Goal: Information Seeking & Learning: Find contact information

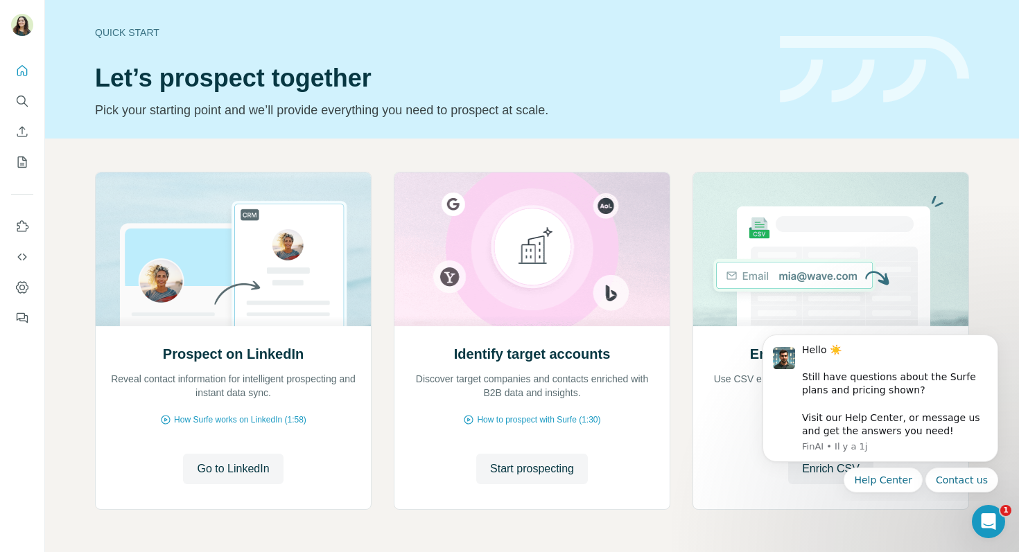
scroll to position [46, 0]
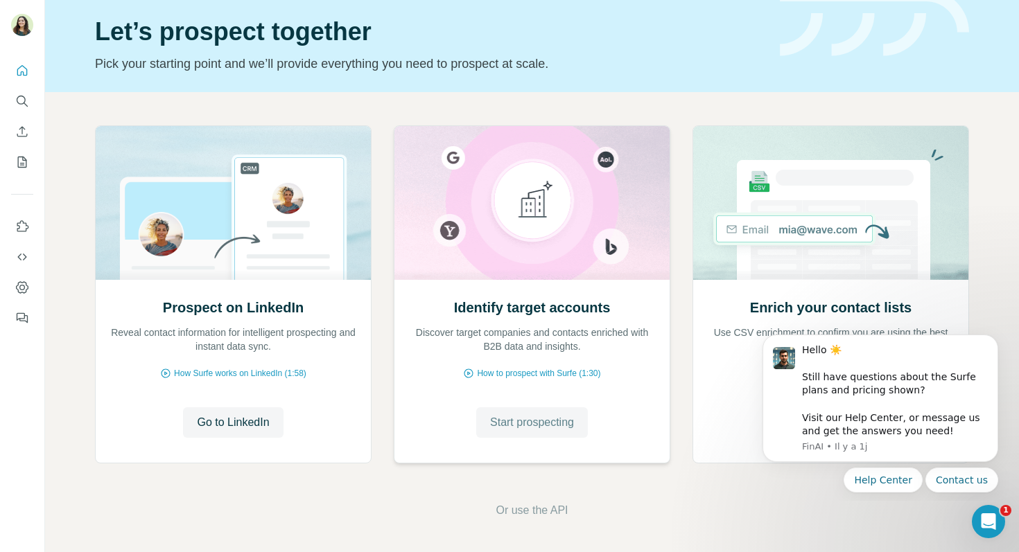
click at [535, 424] on span "Start prospecting" at bounding box center [532, 422] width 84 height 17
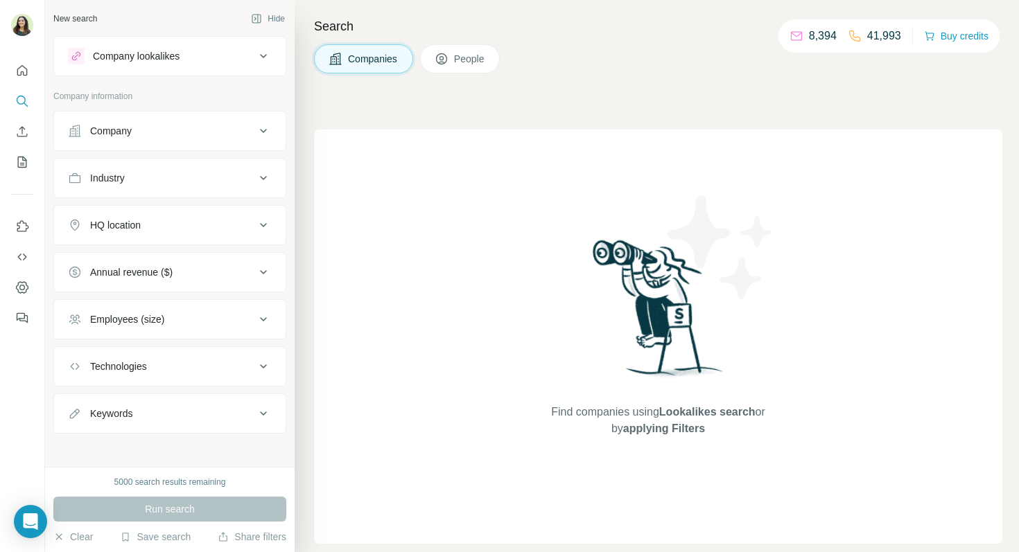
click at [123, 148] on div "Company" at bounding box center [169, 131] width 233 height 40
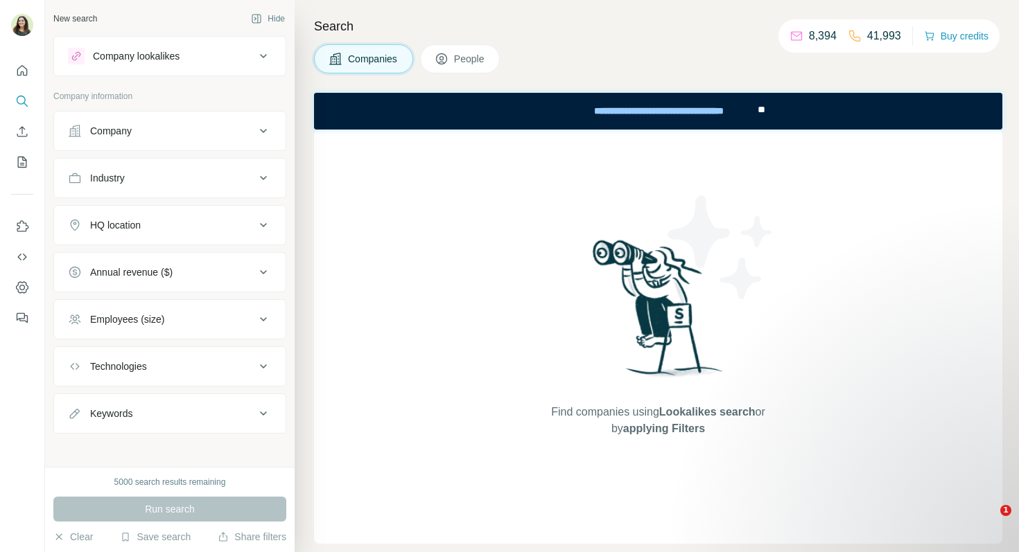
click at [121, 146] on button "Company" at bounding box center [169, 130] width 231 height 33
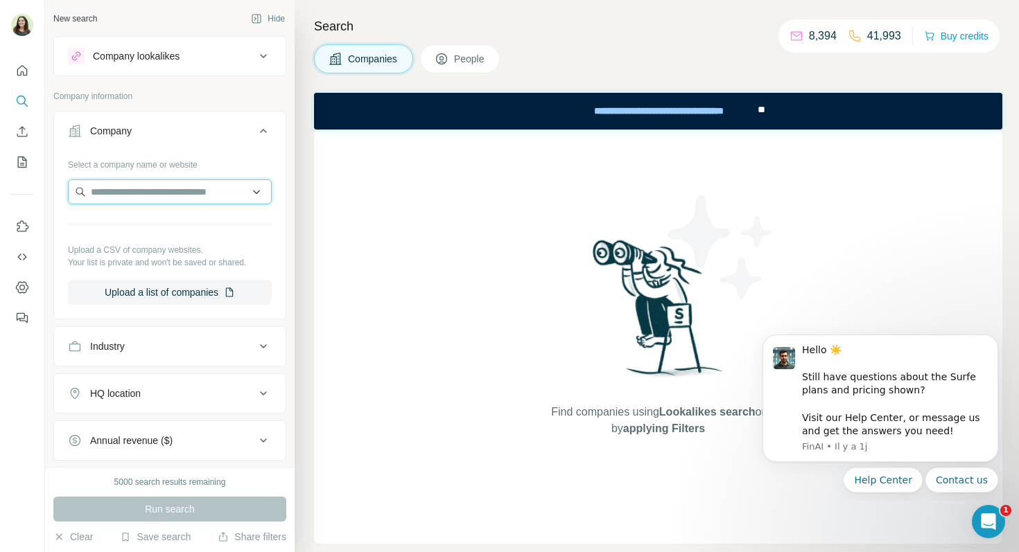
click at [133, 200] on input "text" at bounding box center [170, 191] width 204 height 25
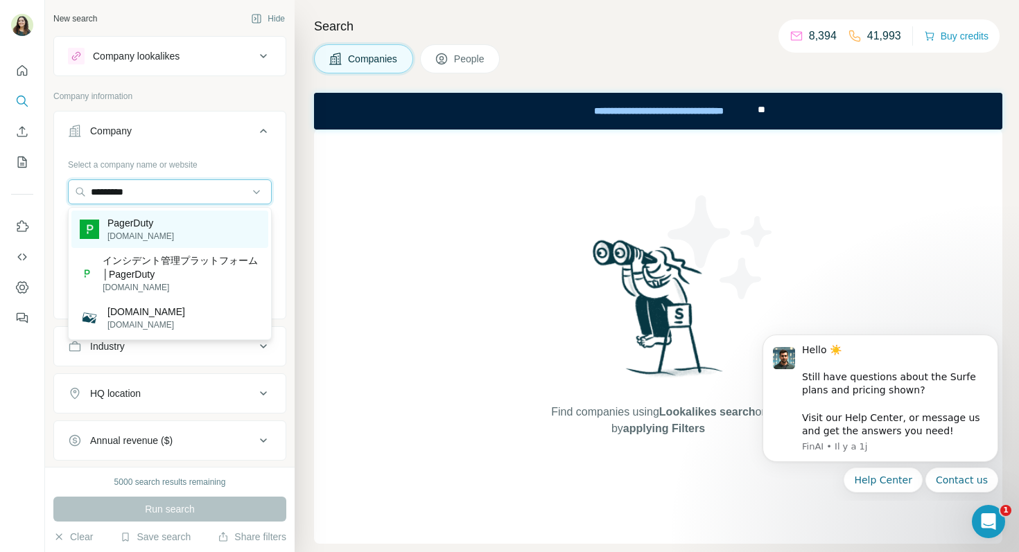
type input "*********"
click at [163, 231] on p "[DOMAIN_NAME]" at bounding box center [140, 236] width 67 height 12
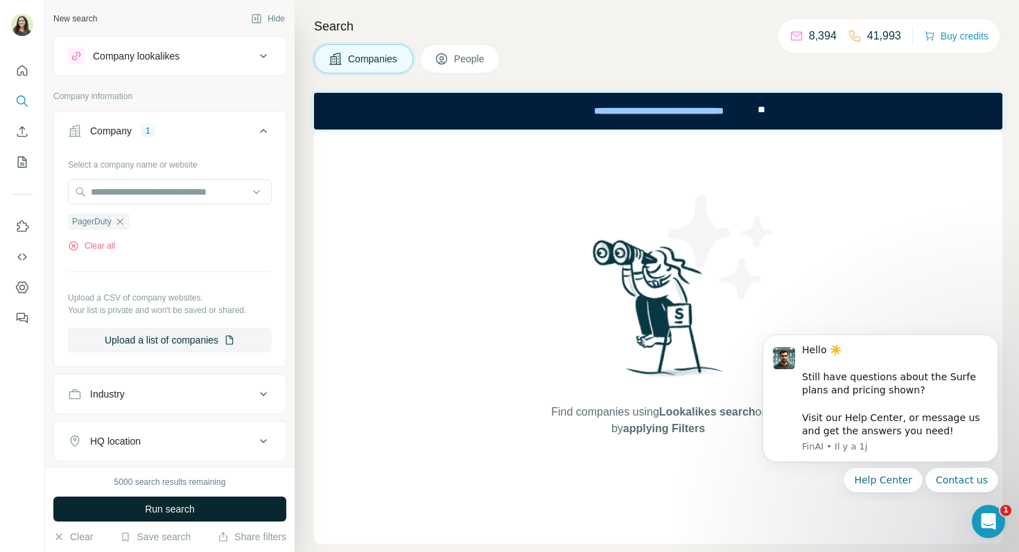
click at [140, 510] on button "Run search" at bounding box center [169, 509] width 233 height 25
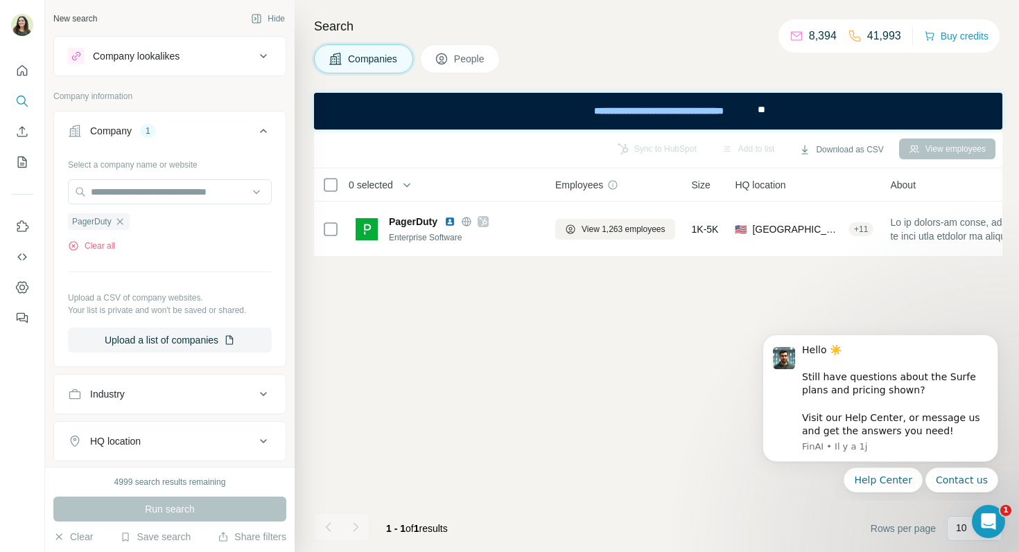
click at [452, 61] on button "People" at bounding box center [460, 58] width 80 height 29
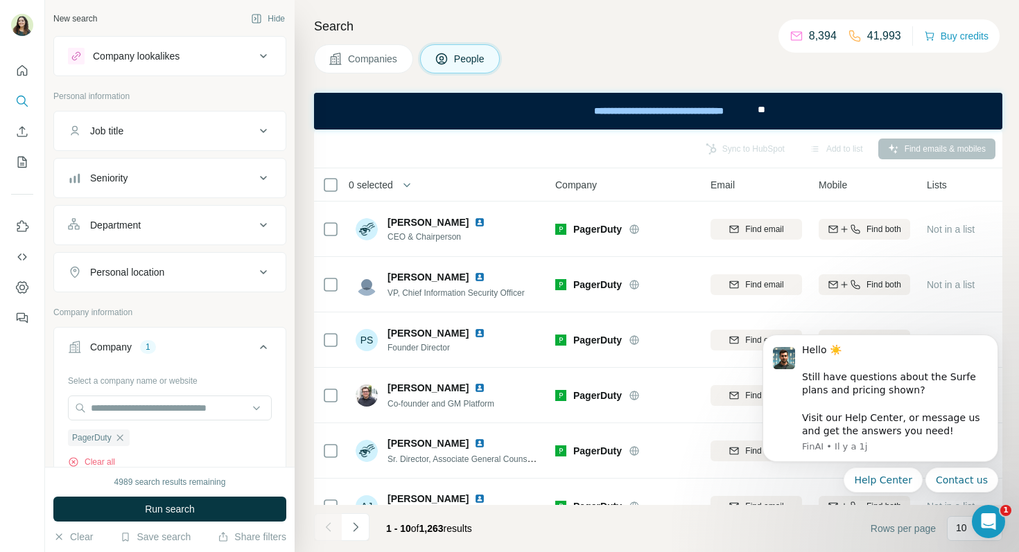
click at [167, 213] on button "Department" at bounding box center [169, 225] width 231 height 33
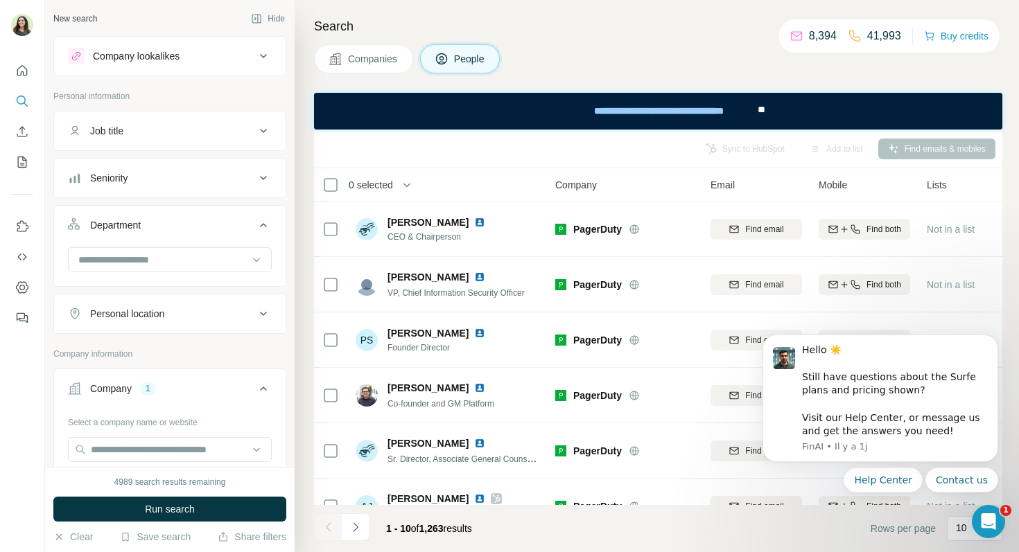
scroll to position [2, 0]
click at [150, 256] on input at bounding box center [162, 257] width 171 height 15
type input "*****"
click at [155, 273] on div "Sales" at bounding box center [170, 289] width 204 height 32
click at [139, 263] on input at bounding box center [162, 257] width 171 height 15
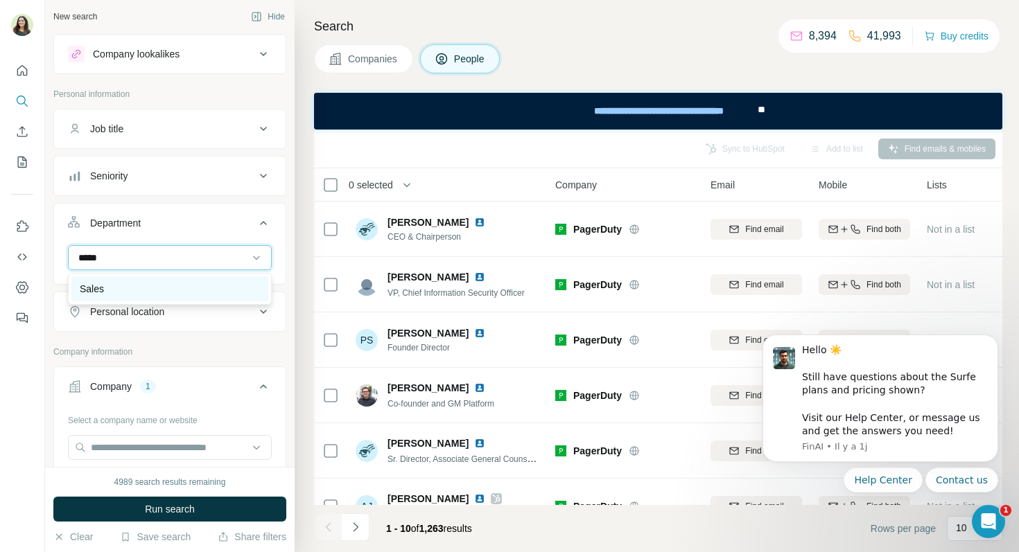
type input "*****"
click at [112, 283] on div "Sales" at bounding box center [170, 289] width 180 height 14
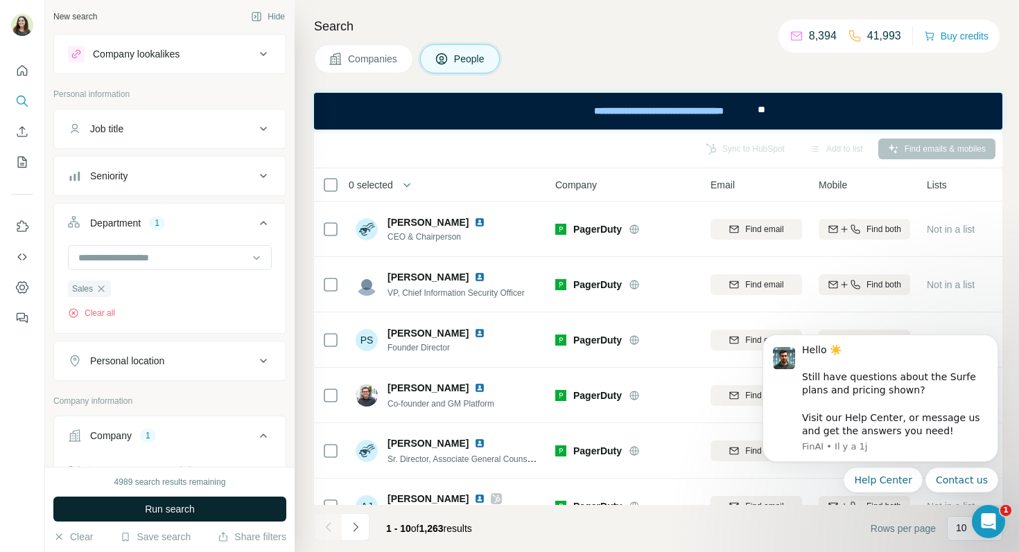
click at [174, 503] on span "Run search" at bounding box center [170, 509] width 50 height 14
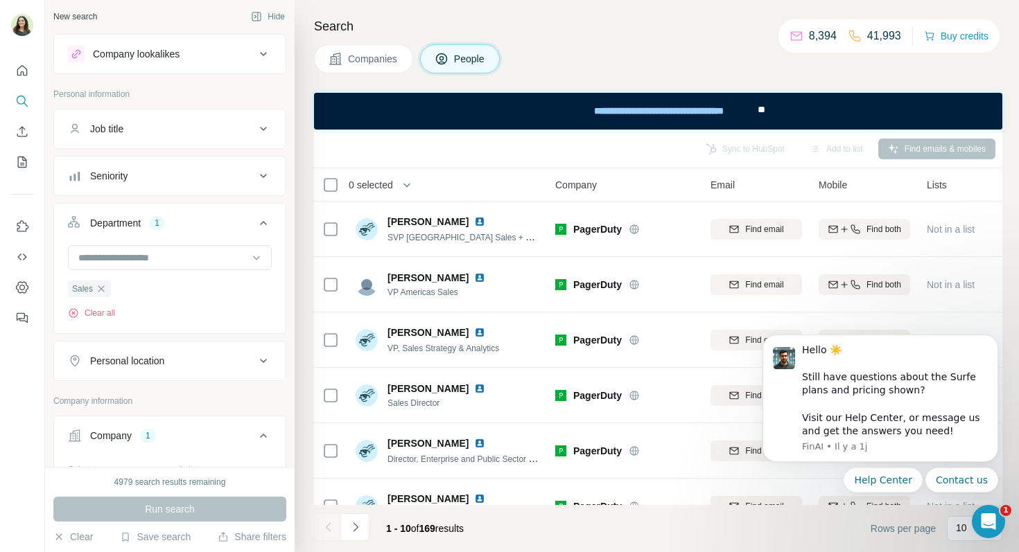
click at [154, 132] on div "Job title" at bounding box center [161, 129] width 187 height 14
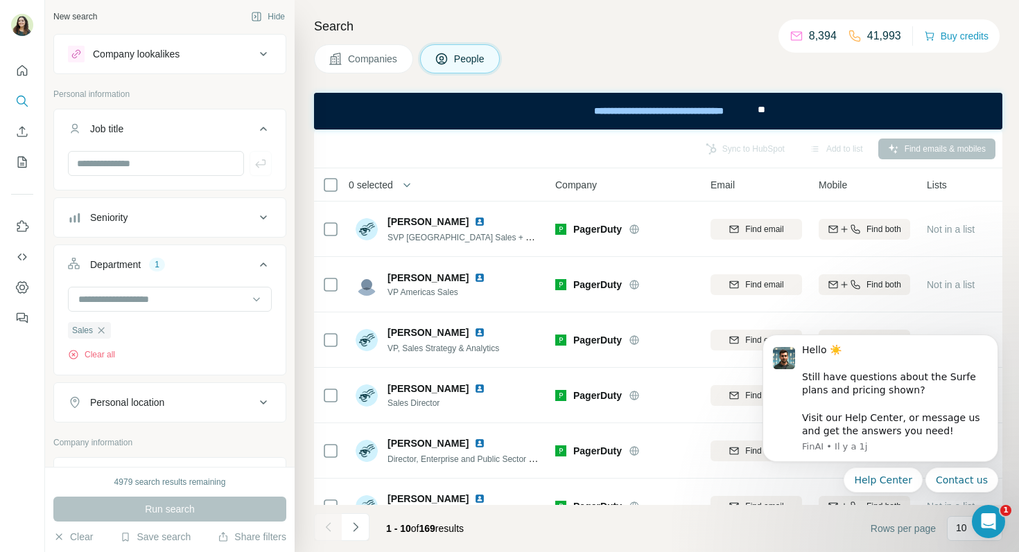
click at [162, 218] on div "Seniority" at bounding box center [161, 218] width 187 height 14
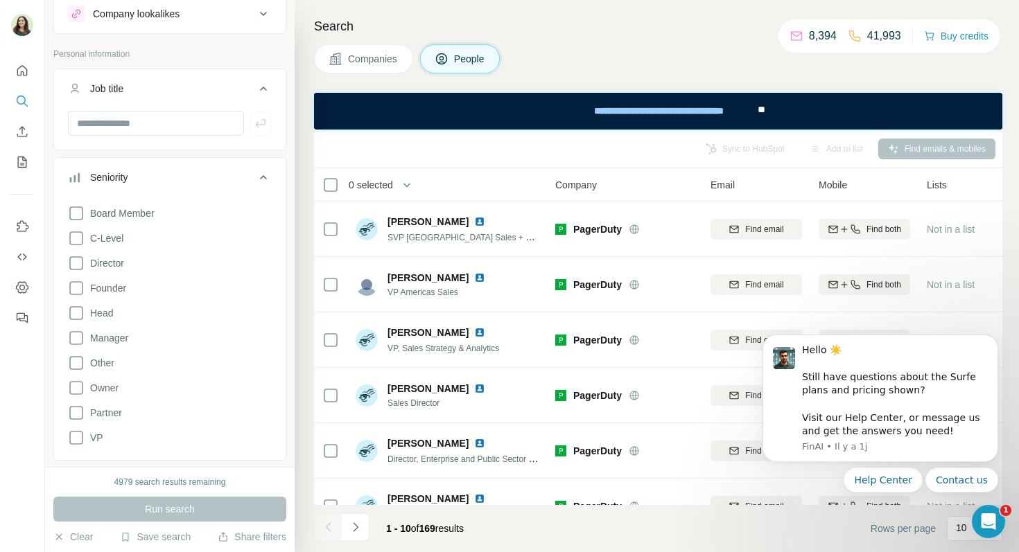
scroll to position [59, 0]
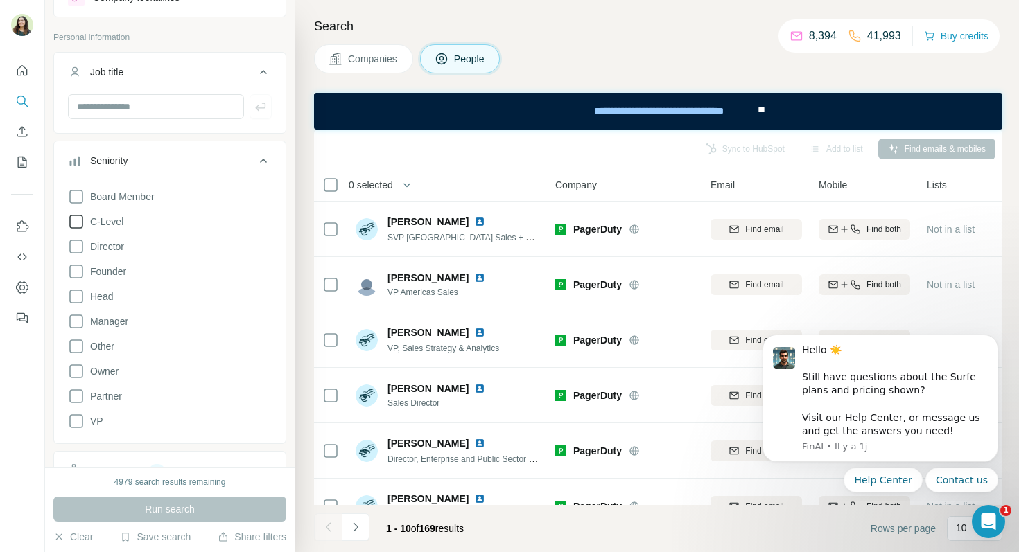
click at [80, 221] on icon at bounding box center [76, 221] width 17 height 17
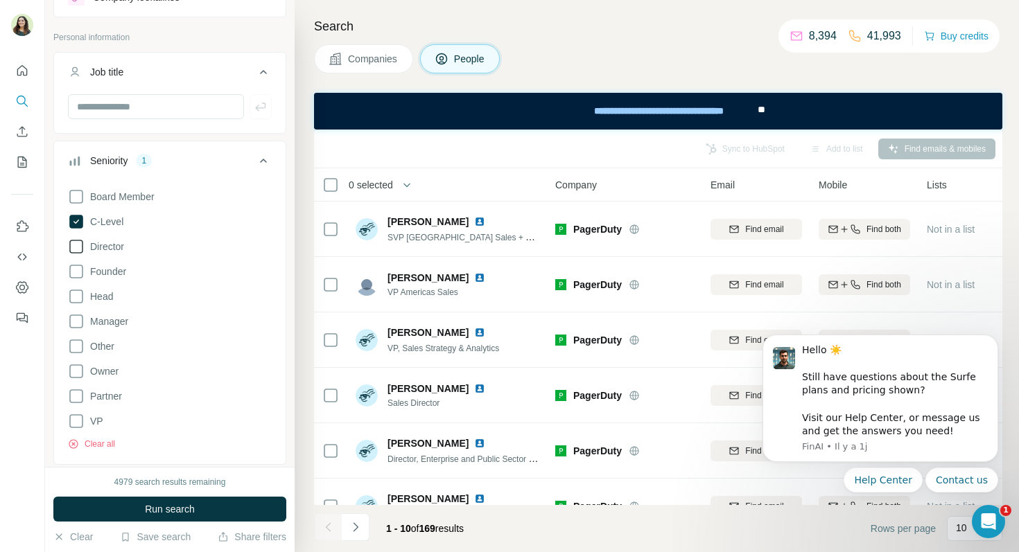
click at [78, 248] on icon at bounding box center [76, 246] width 17 height 17
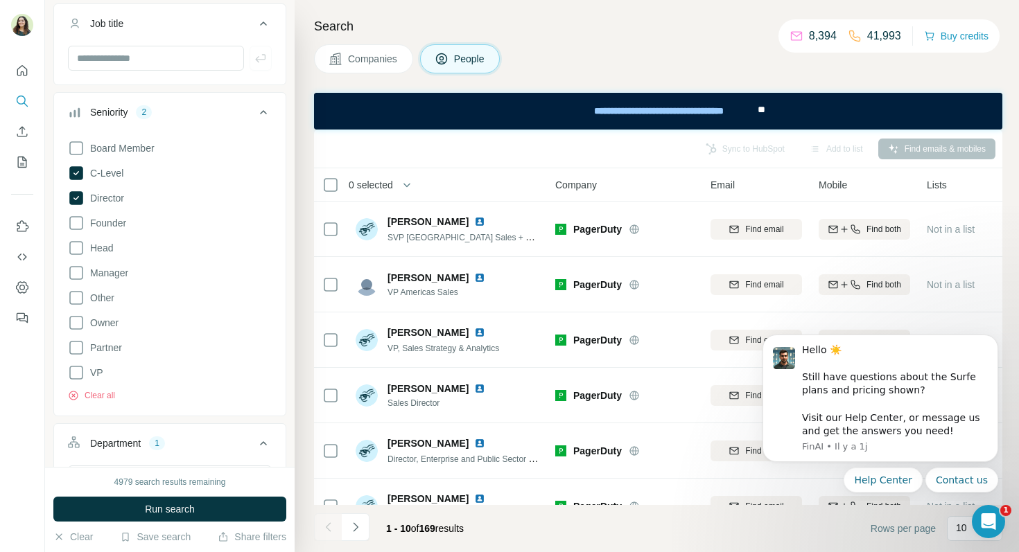
scroll to position [105, 0]
click at [75, 280] on icon at bounding box center [76, 275] width 17 height 17
click at [77, 374] on icon at bounding box center [76, 375] width 17 height 17
click at [74, 279] on icon at bounding box center [76, 276] width 14 height 14
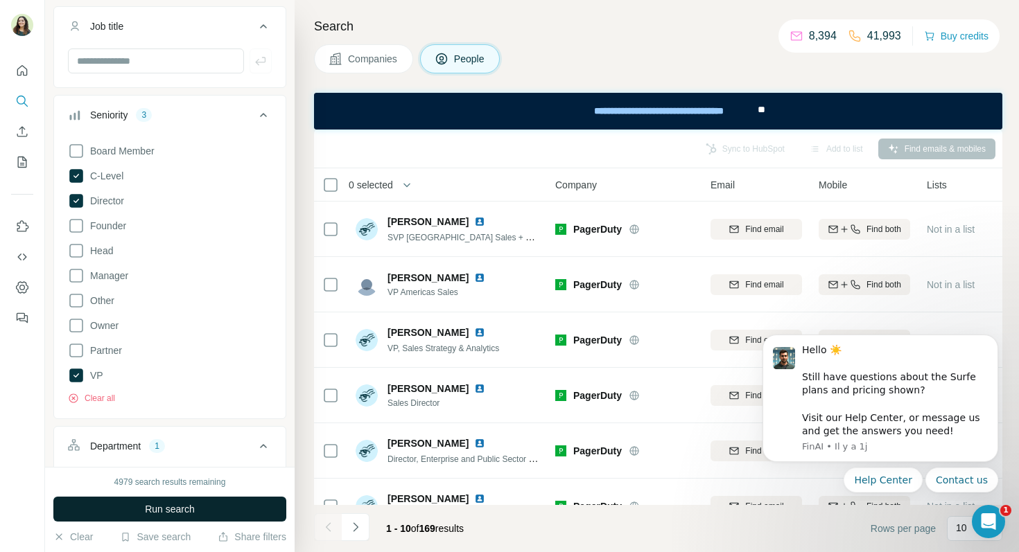
click at [164, 507] on span "Run search" at bounding box center [170, 509] width 50 height 14
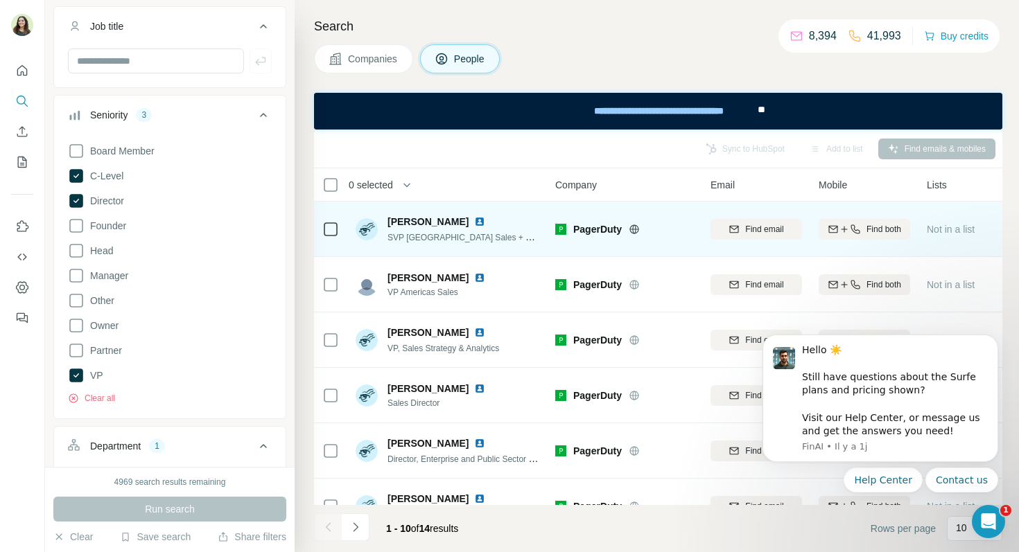
click at [474, 223] on img at bounding box center [479, 221] width 11 height 11
click at [474, 221] on img at bounding box center [479, 221] width 11 height 11
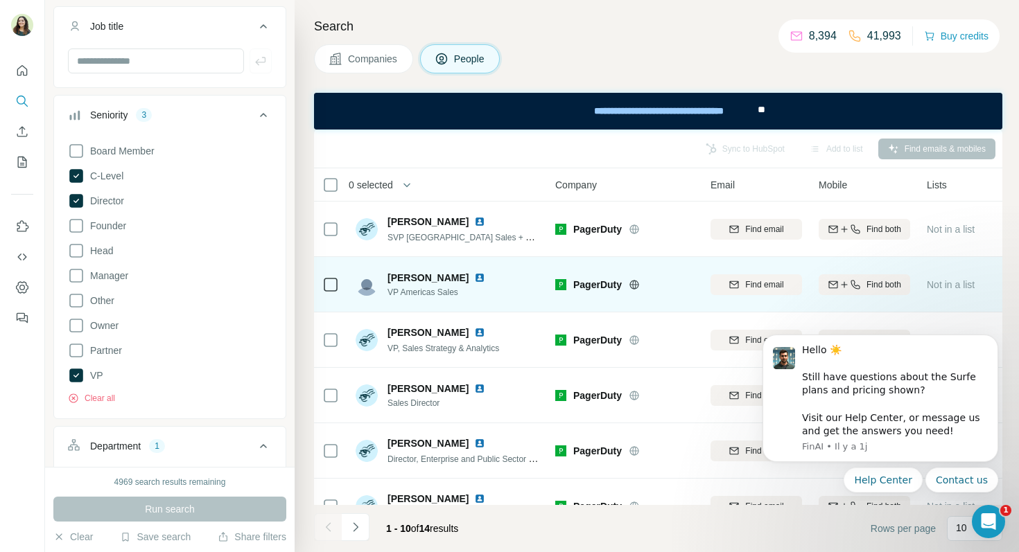
click at [458, 283] on div "[PERSON_NAME]" at bounding box center [438, 278] width 103 height 14
click at [474, 278] on img at bounding box center [479, 277] width 11 height 11
